Goal: Navigation & Orientation: Go to known website

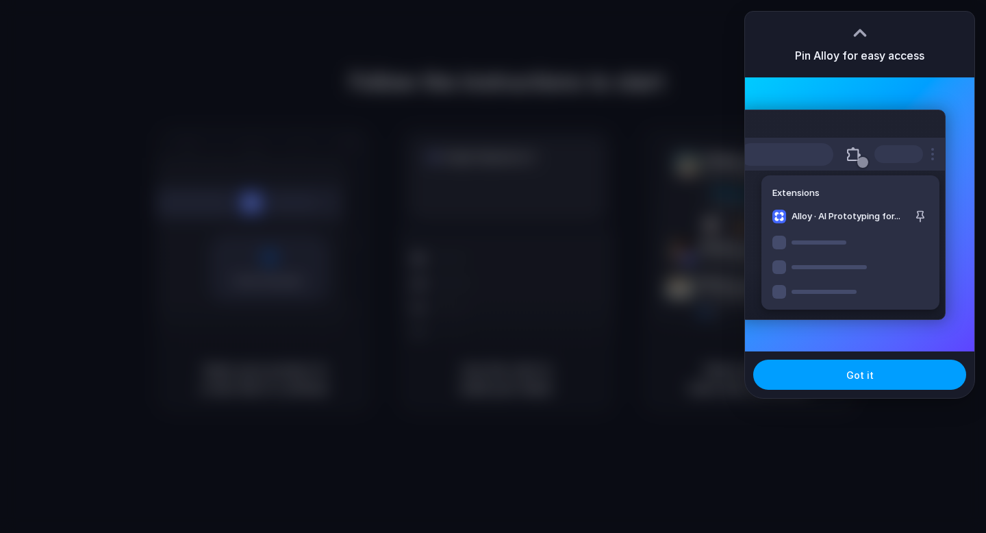
click at [876, 370] on button "Got it" at bounding box center [859, 374] width 213 height 30
